Goal: Task Accomplishment & Management: Manage account settings

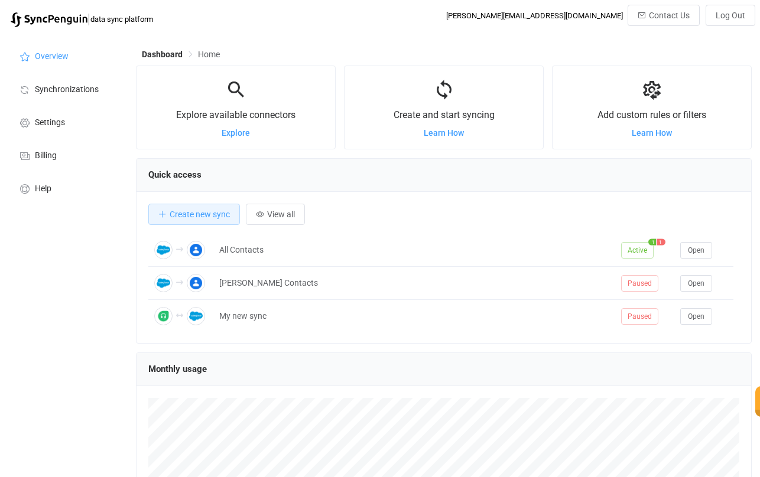
scroll to position [229, 616]
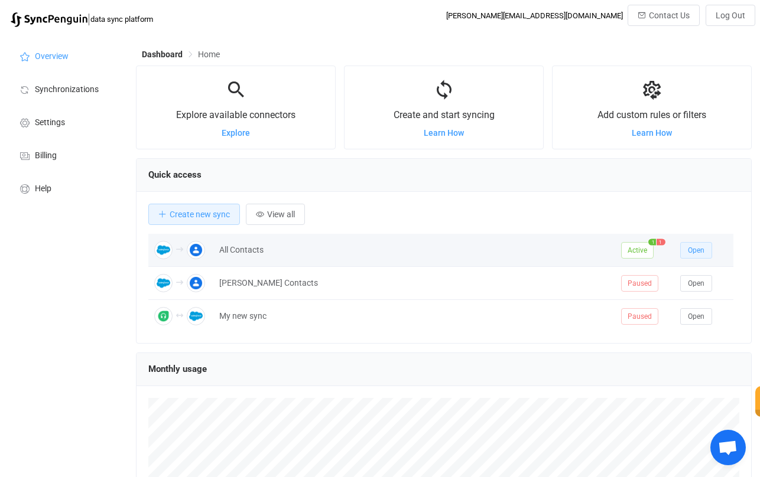
click at [686, 252] on button "Open" at bounding box center [696, 250] width 32 height 17
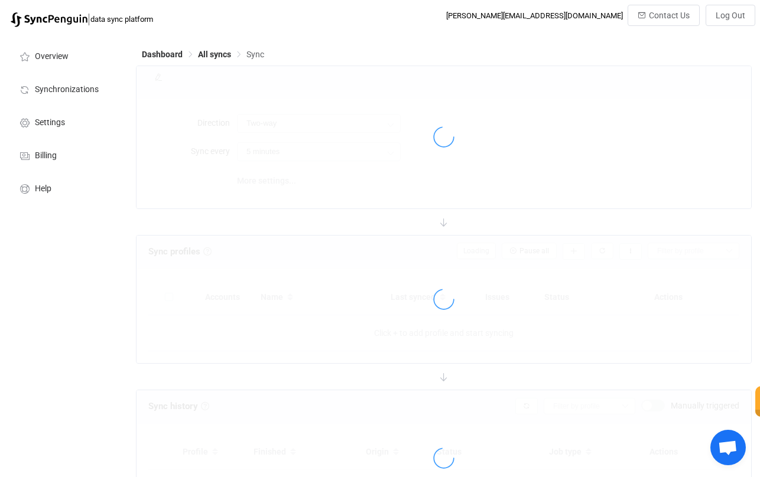
type input "Salesforce → Google"
type input "10 minutes"
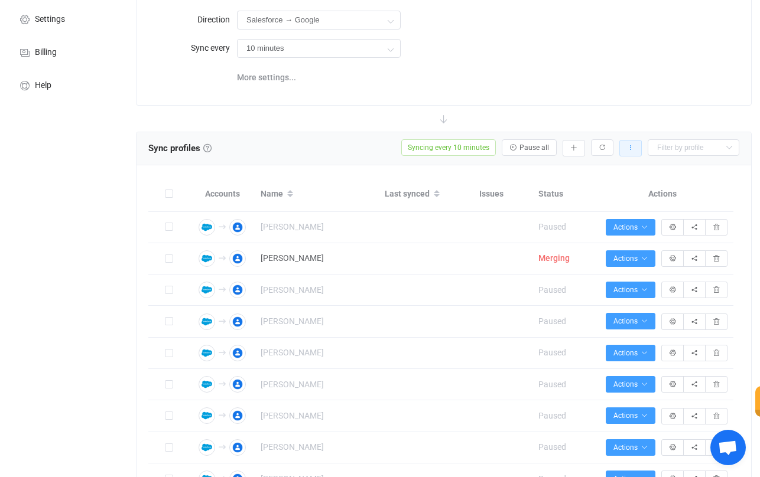
scroll to position [123, 0]
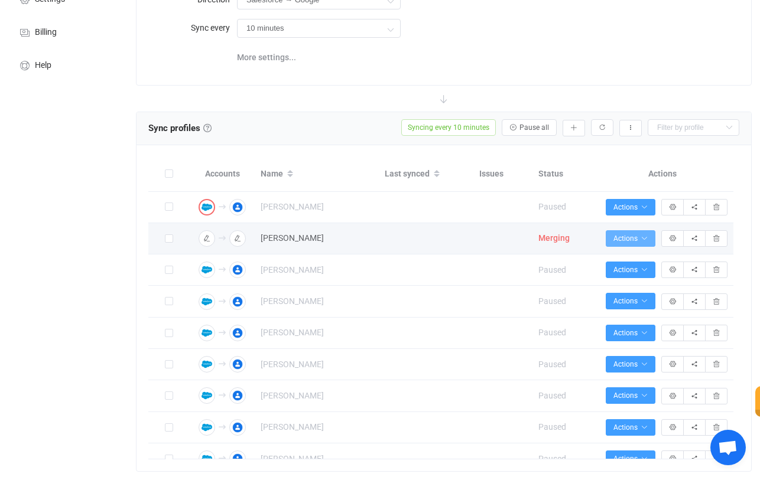
click at [648, 233] on button "Actions" at bounding box center [631, 238] width 50 height 17
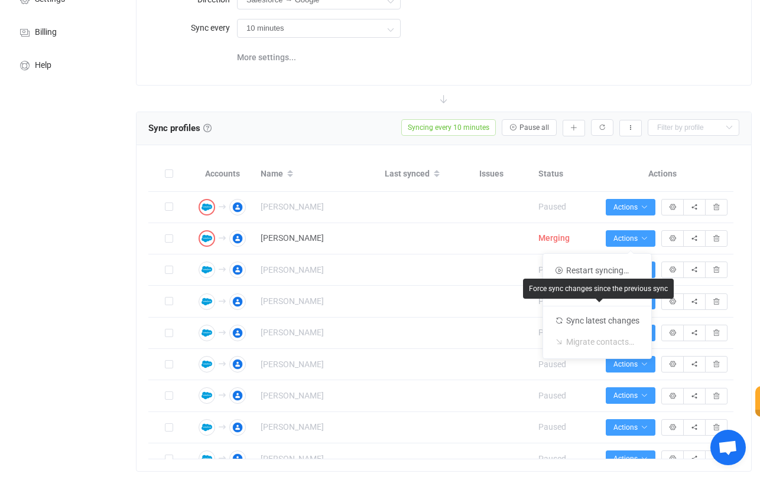
click at [616, 292] on div "Force sync changes since the previous sync" at bounding box center [598, 289] width 139 height 8
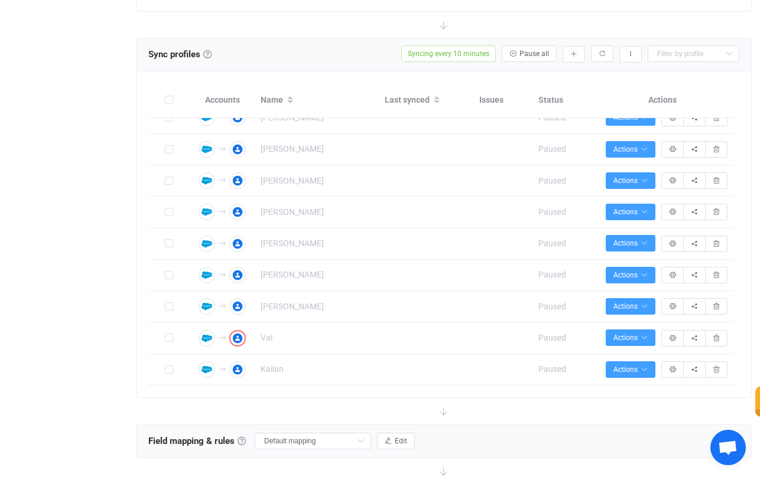
scroll to position [0, 0]
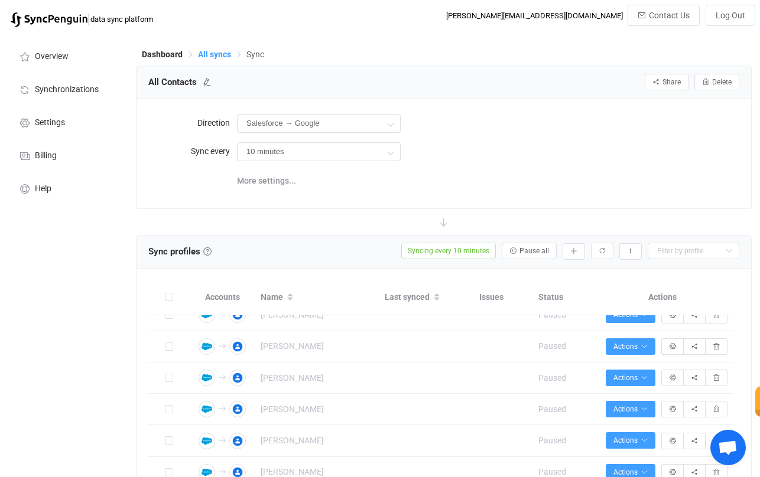
click at [213, 57] on span "All syncs" at bounding box center [214, 54] width 33 height 9
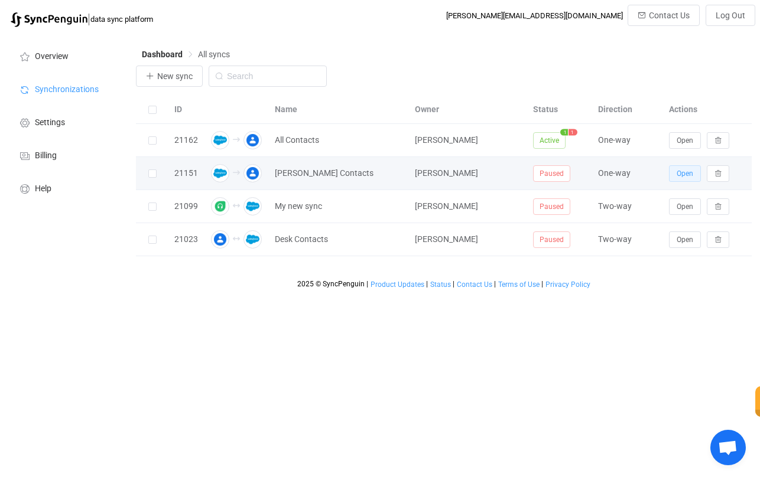
click at [684, 177] on span "Open" at bounding box center [684, 174] width 17 height 8
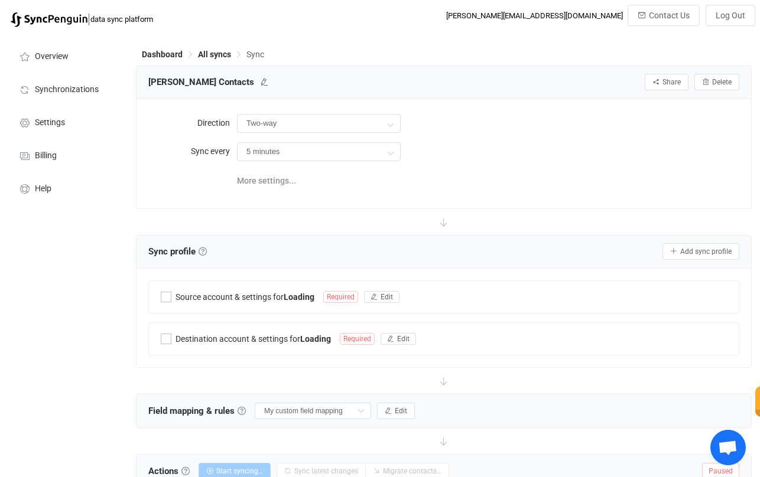
type input "Salesforce → Google"
type input "10 minutes"
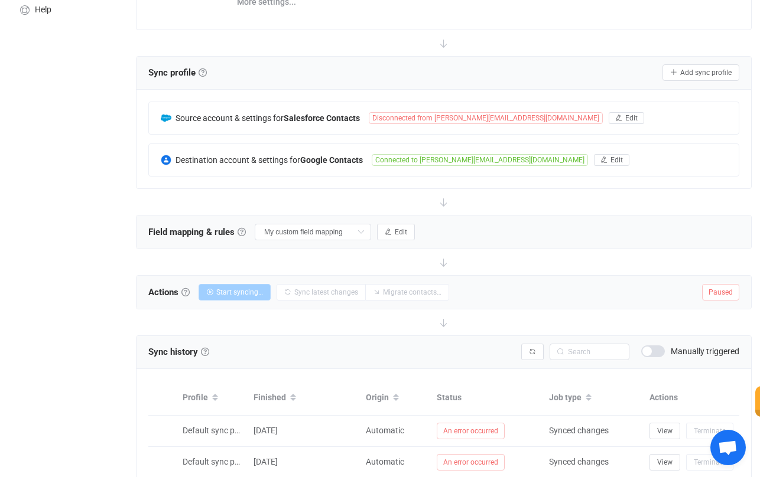
scroll to position [183, 0]
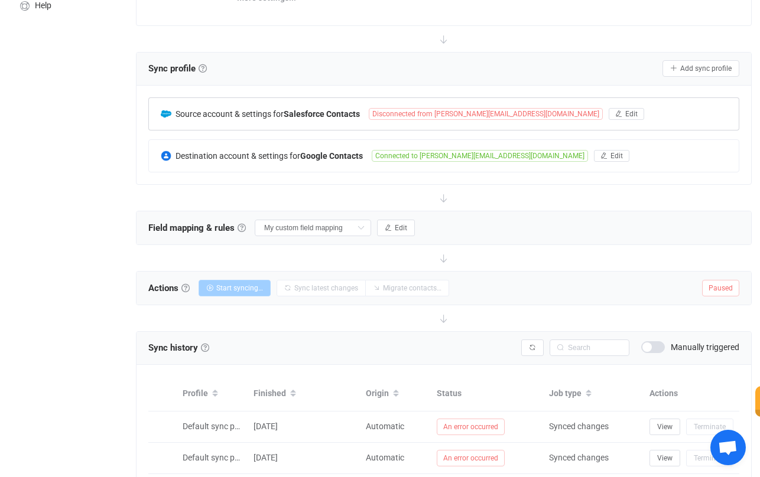
click at [498, 109] on span "Disconnected from dan@cognitivechange.org" at bounding box center [486, 114] width 234 height 12
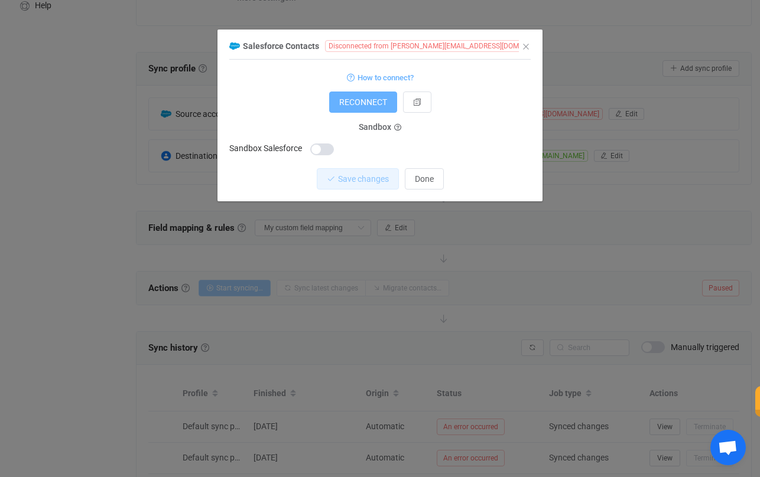
click at [374, 102] on span "RECONNECT" at bounding box center [363, 101] width 48 height 9
click at [562, 44] on icon "dialog" at bounding box center [566, 46] width 8 height 8
click at [367, 103] on span "RECONNECT" at bounding box center [363, 101] width 48 height 9
click at [434, 283] on div "Salesforce Contacts Disconnected from dan@cognitivechange.org 1 { { "accessToke…" at bounding box center [380, 238] width 760 height 477
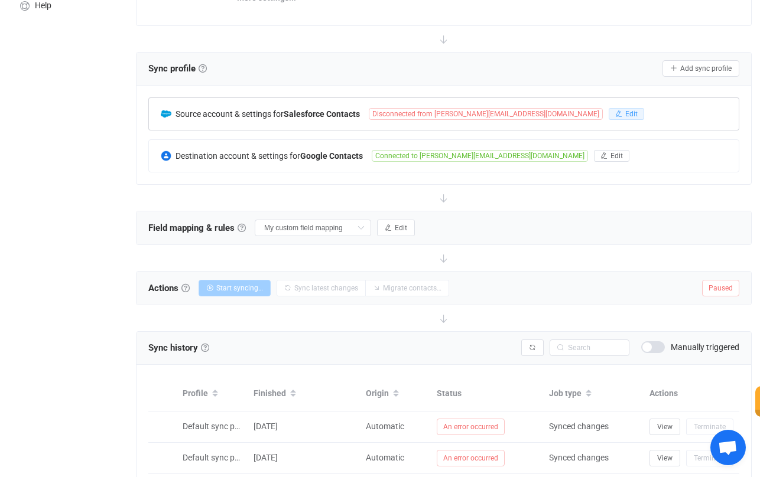
click at [625, 111] on span "Edit" at bounding box center [631, 114] width 12 height 8
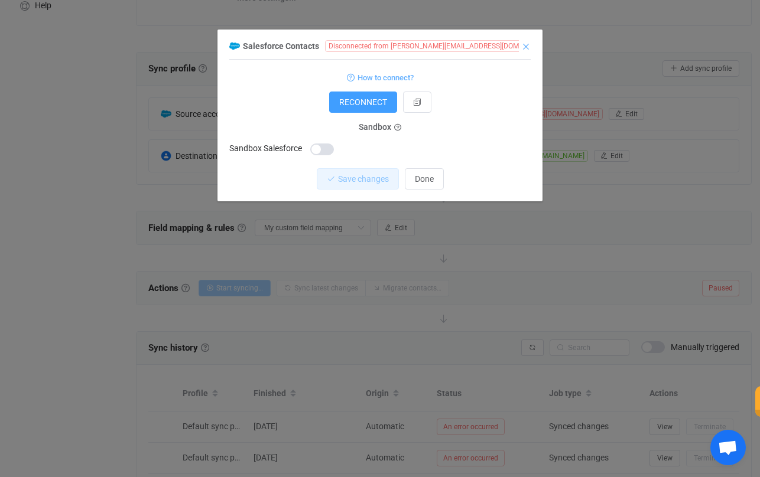
click at [522, 49] on icon "Close" at bounding box center [525, 46] width 9 height 9
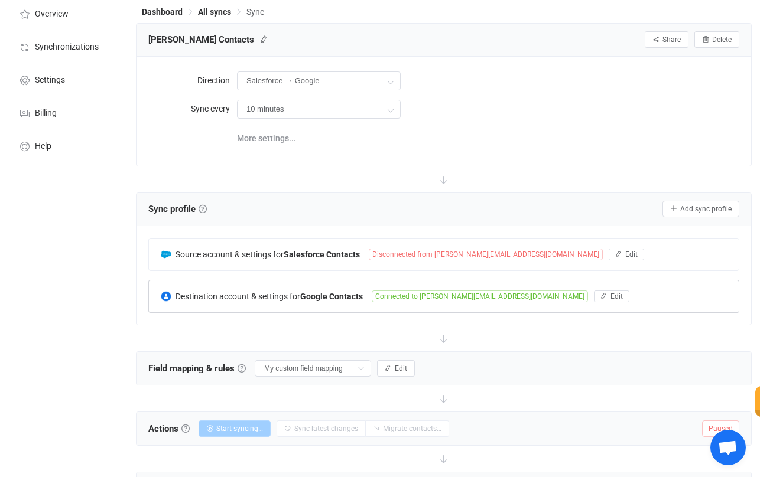
scroll to position [0, 0]
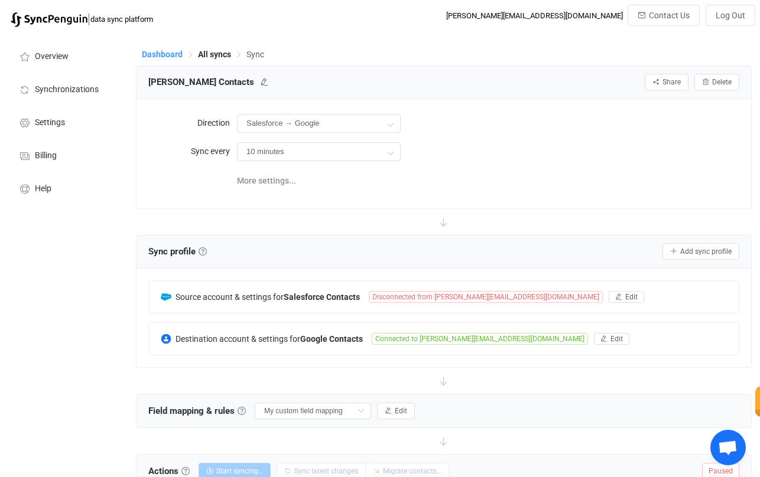
click at [146, 56] on span "Dashboard" at bounding box center [162, 54] width 41 height 9
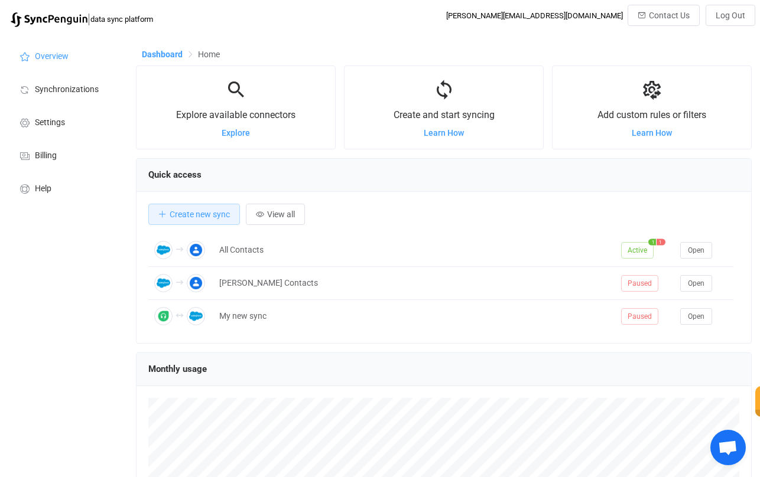
scroll to position [229, 616]
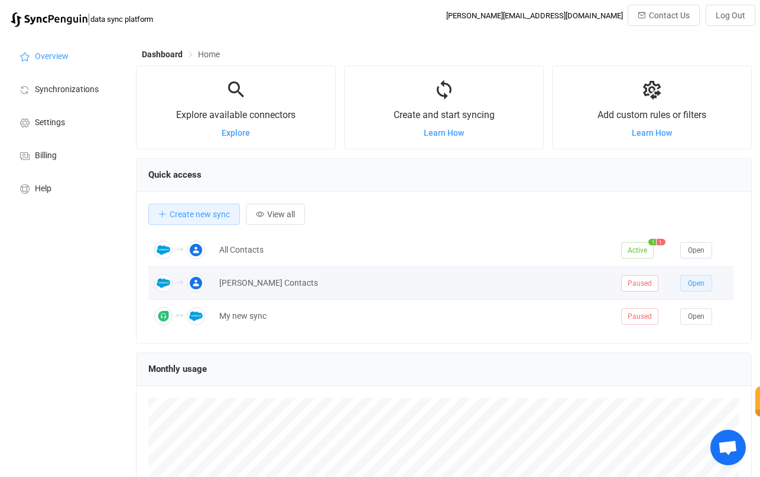
click at [703, 286] on span "Open" at bounding box center [696, 283] width 17 height 8
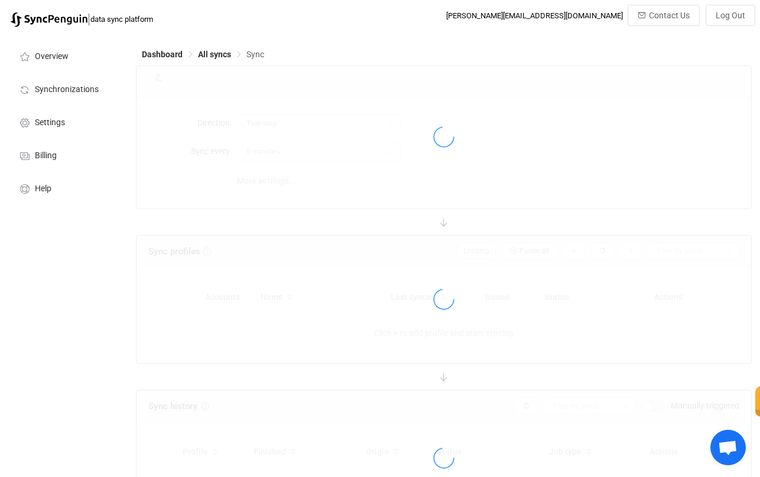
type input "Salesforce → Google"
type input "10 minutes"
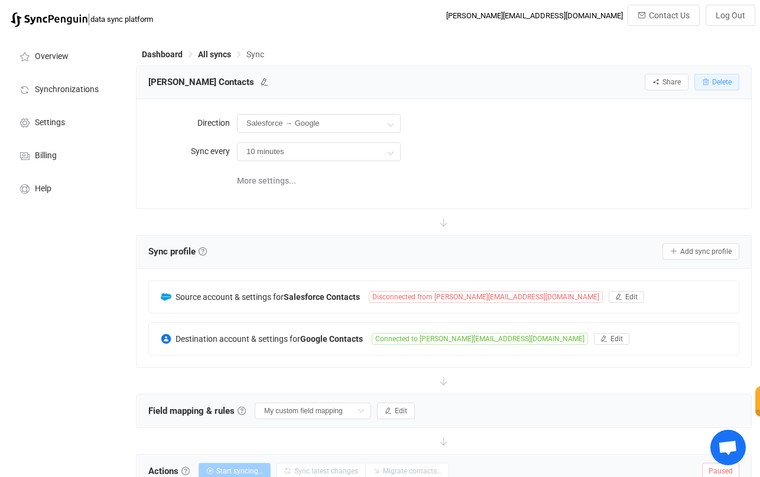
click at [724, 76] on button "Delete" at bounding box center [716, 82] width 45 height 17
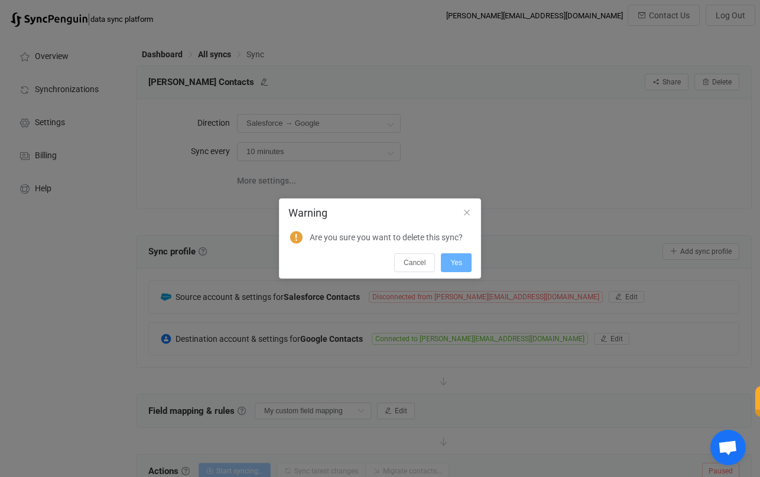
click at [454, 267] on span "Yes" at bounding box center [456, 263] width 12 height 8
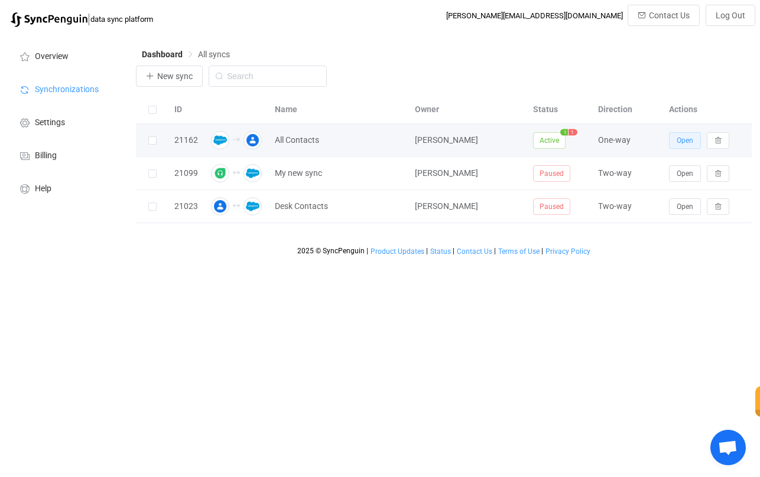
click at [692, 144] on span "Open" at bounding box center [684, 140] width 17 height 8
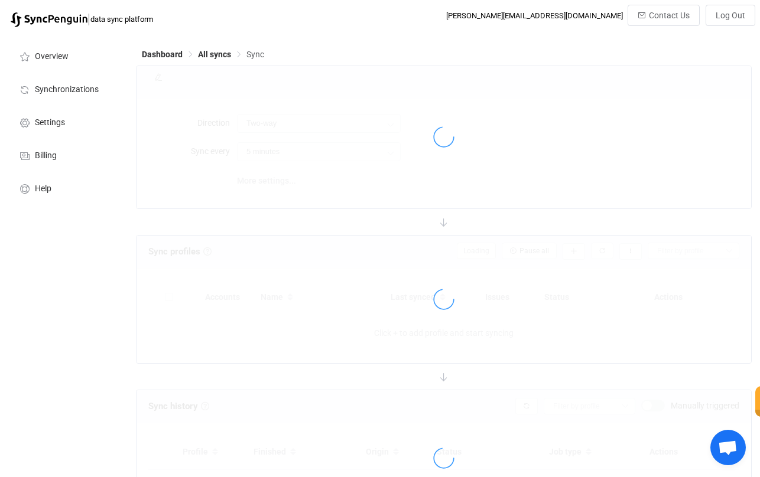
type input "Salesforce → Google"
type input "10 minutes"
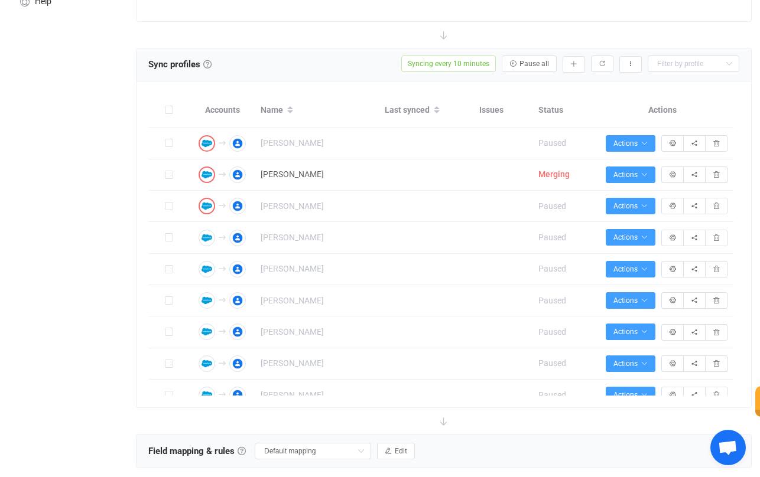
click at [342, 38] on div at bounding box center [444, 35] width 616 height 26
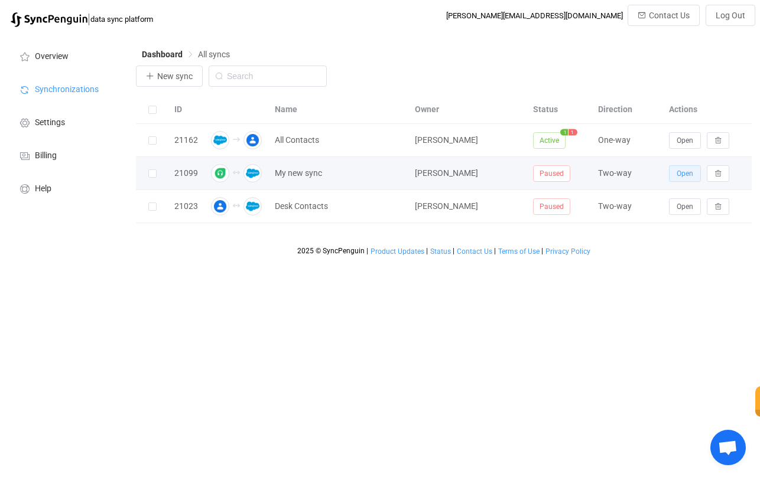
click at [685, 177] on span "Open" at bounding box center [684, 174] width 17 height 8
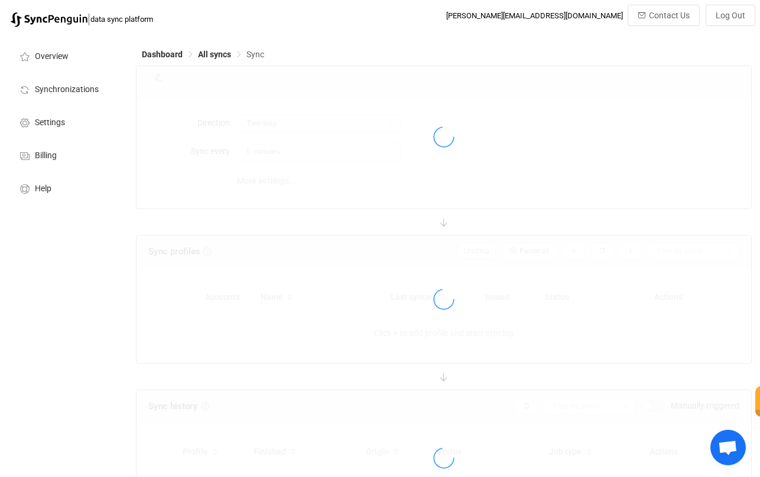
type input "10 minutes"
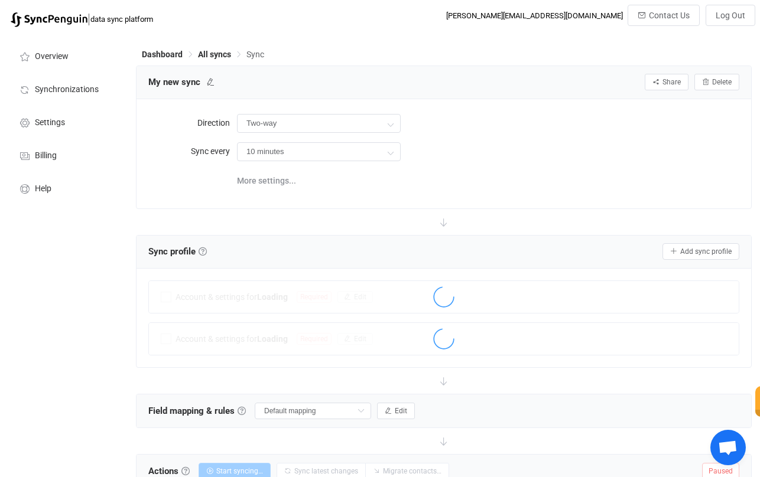
scroll to position [64, 0]
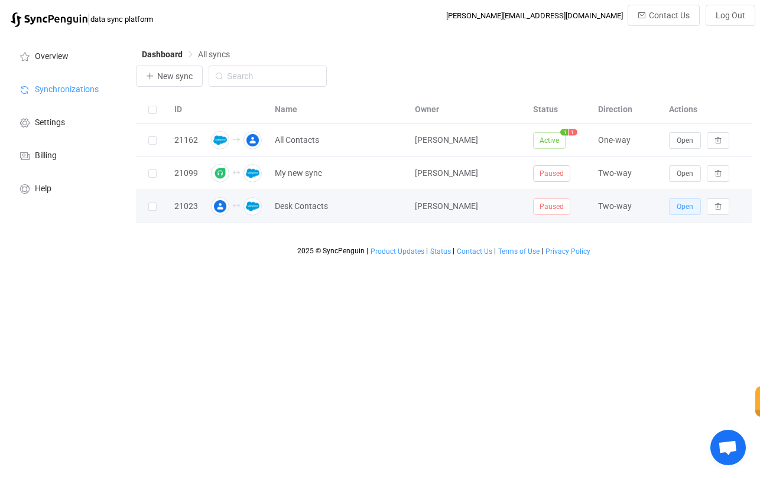
click at [684, 206] on span "Open" at bounding box center [684, 207] width 17 height 8
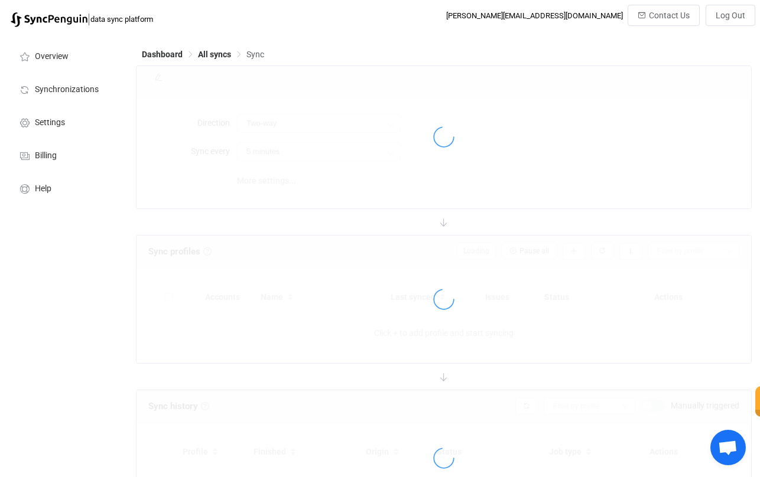
type input "10 minutes"
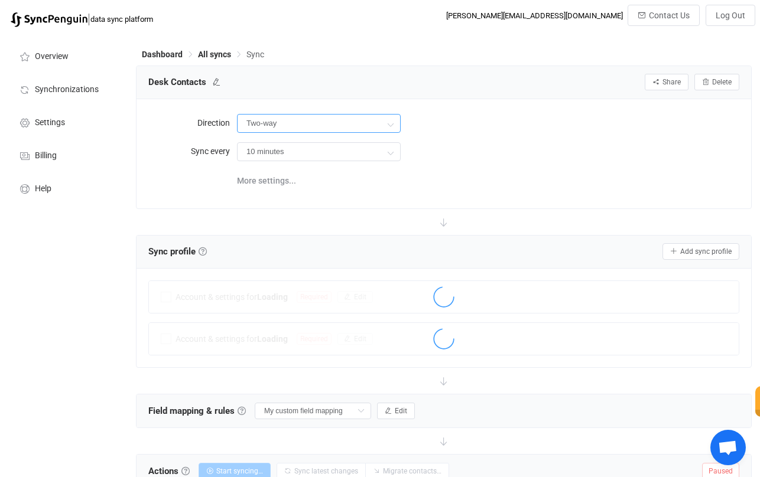
click at [291, 131] on input "Two-way" at bounding box center [319, 123] width 164 height 19
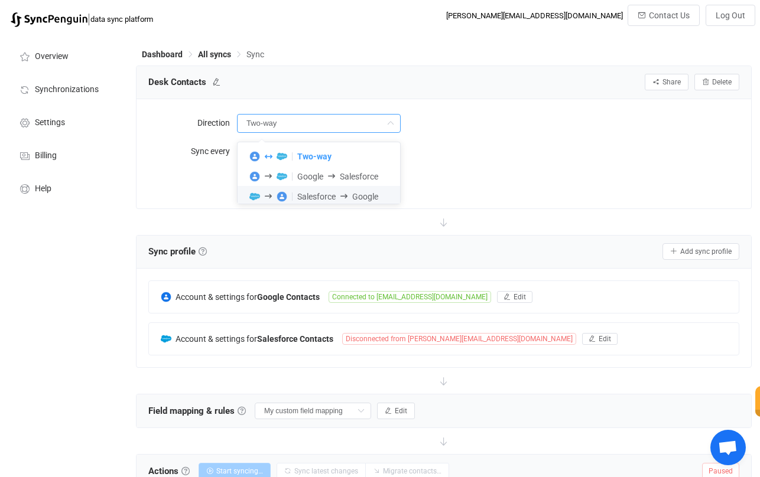
click at [337, 197] on span at bounding box center [344, 196] width 17 height 7
type input "Salesforce → Google"
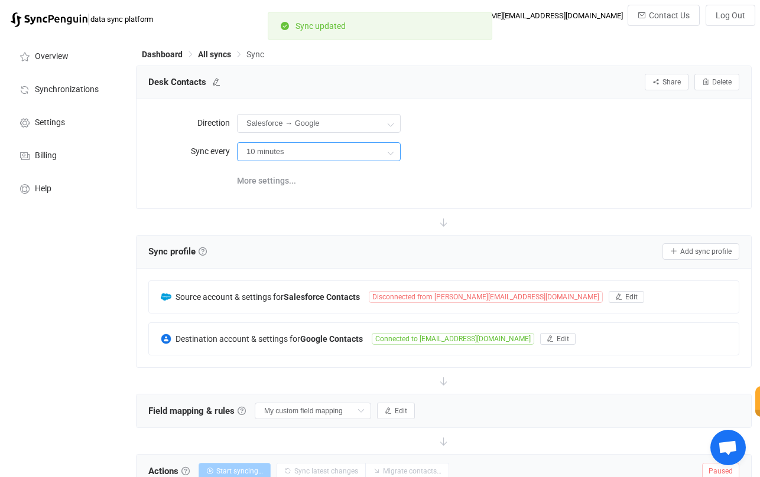
click at [340, 148] on input "10 minutes" at bounding box center [319, 151] width 164 height 19
click at [472, 138] on form "Direction Salesforce → Google Sync every 10 minutes" at bounding box center [443, 137] width 591 height 53
click at [267, 178] on span "More settings..." at bounding box center [266, 181] width 59 height 24
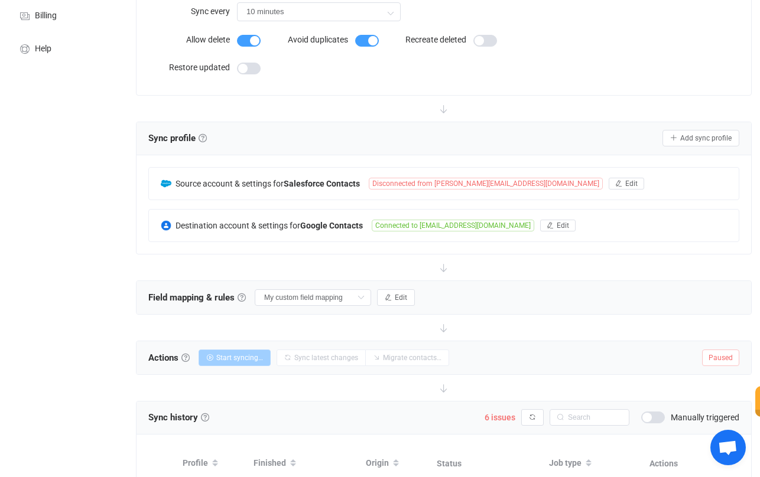
scroll to position [151, 0]
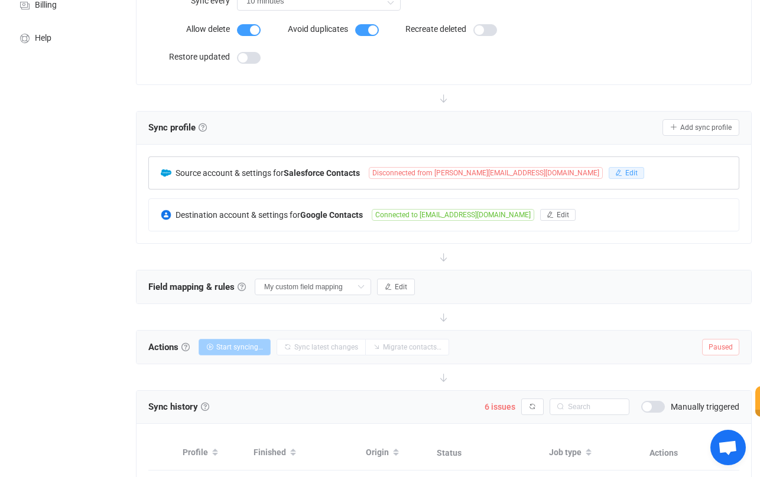
click at [615, 174] on icon "button" at bounding box center [618, 173] width 7 height 7
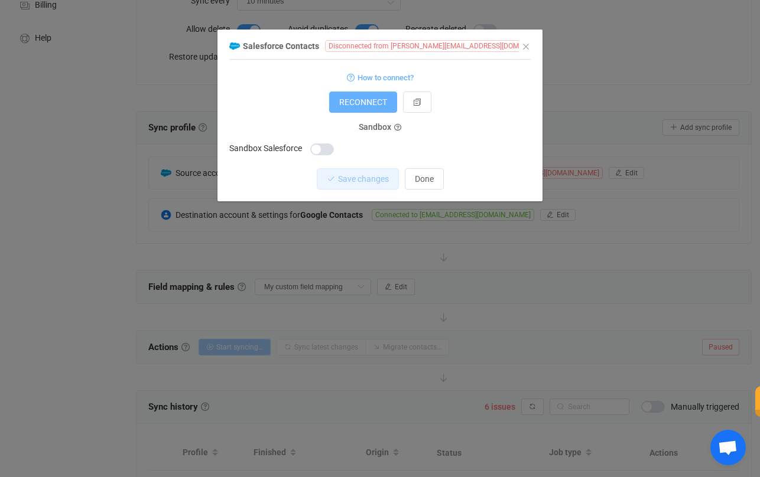
click at [379, 102] on span "RECONNECT" at bounding box center [363, 101] width 48 height 9
click at [475, 149] on div "dialog" at bounding box center [420, 148] width 220 height 17
click at [411, 108] on button "dialog" at bounding box center [417, 102] width 28 height 21
click at [429, 178] on span "Done" at bounding box center [424, 178] width 19 height 9
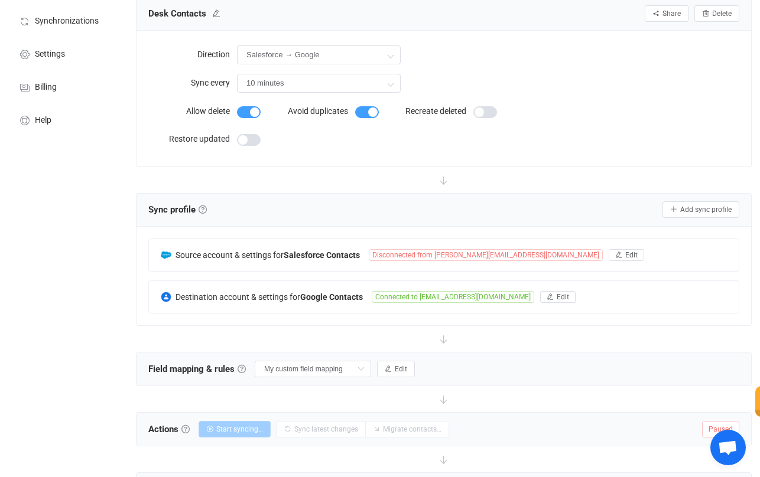
scroll to position [0, 0]
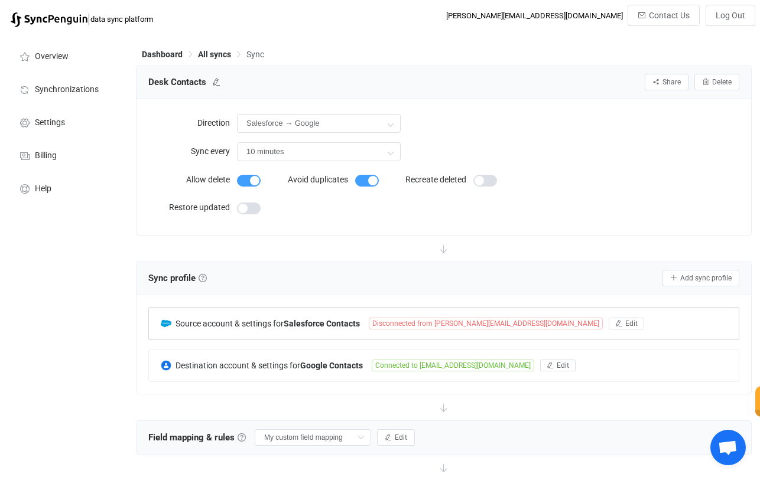
click at [506, 321] on span "Disconnected from dan@cognitivechange.org" at bounding box center [486, 324] width 234 height 12
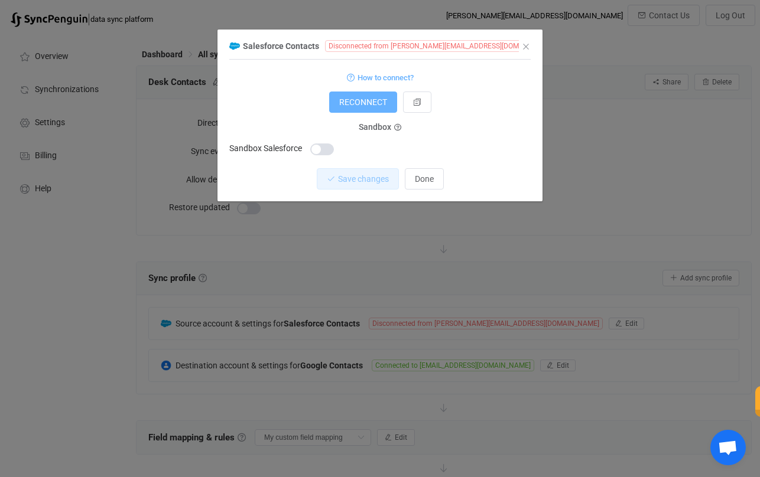
click at [367, 108] on button "RECONNECT" at bounding box center [363, 102] width 68 height 21
click at [425, 186] on button "Done" at bounding box center [424, 178] width 39 height 21
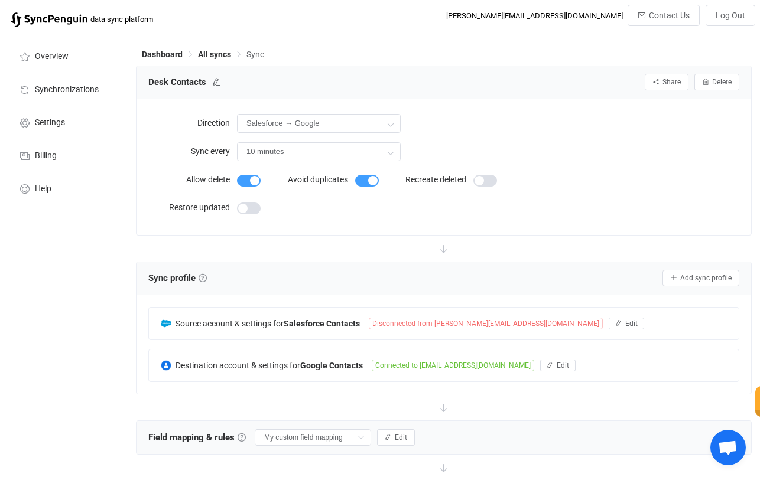
click at [374, 239] on div at bounding box center [444, 249] width 616 height 26
